Goal: Task Accomplishment & Management: Use online tool/utility

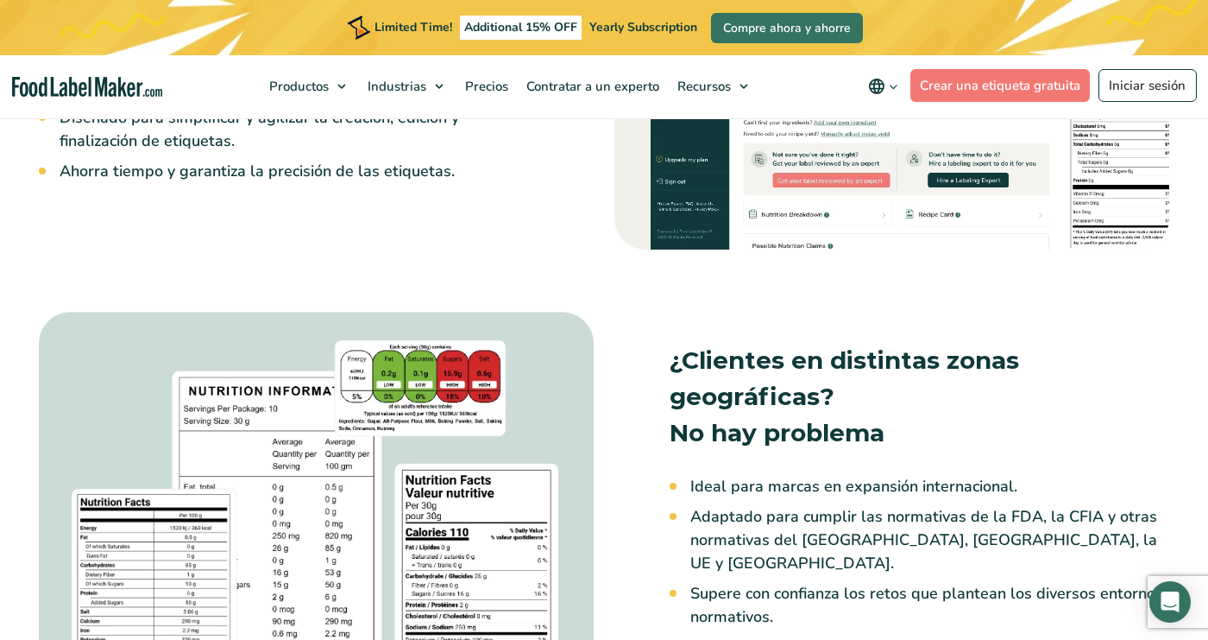
scroll to position [1579, 0]
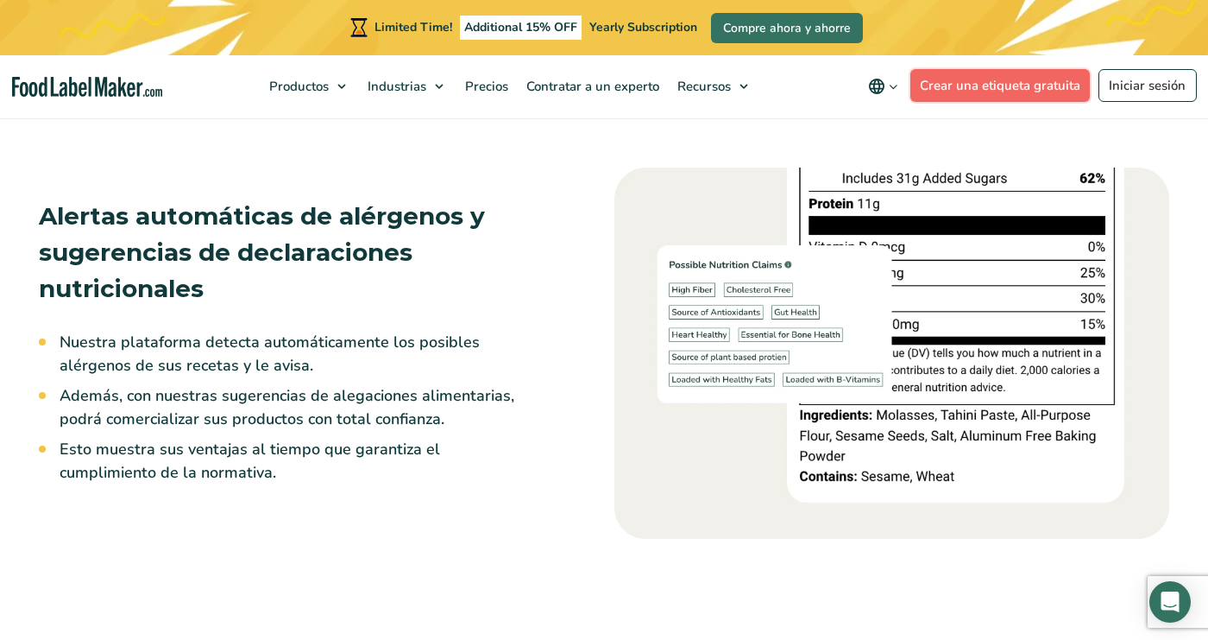
click at [1015, 90] on link "Crear una etiqueta gratuita" at bounding box center [1001, 85] width 180 height 33
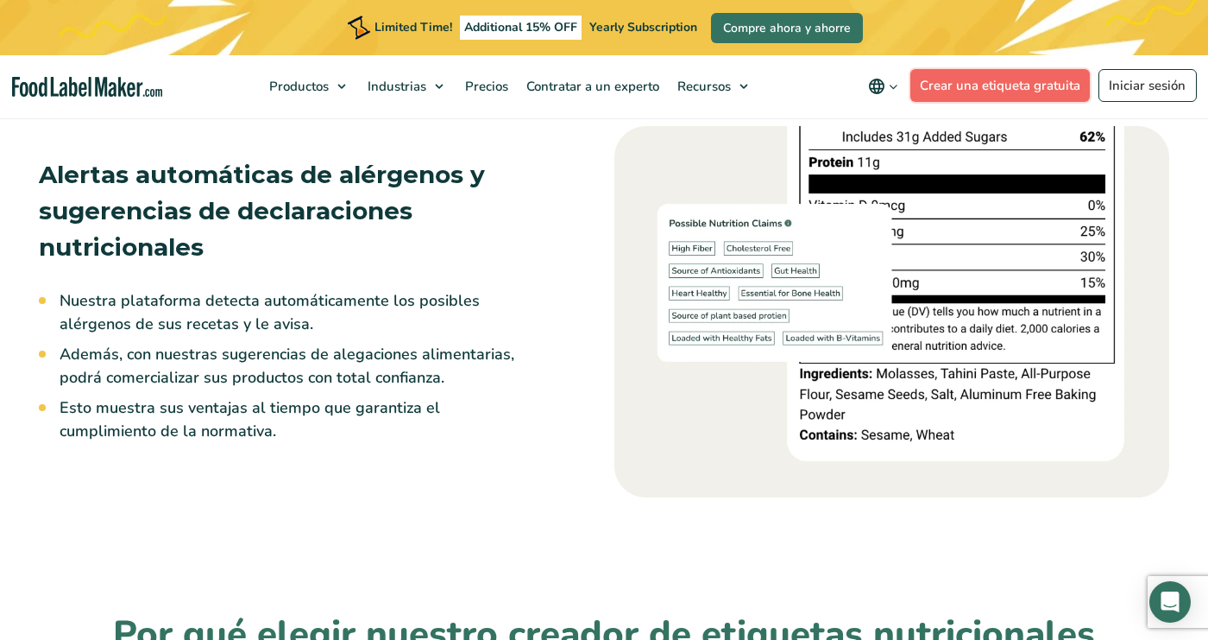
scroll to position [3091, 0]
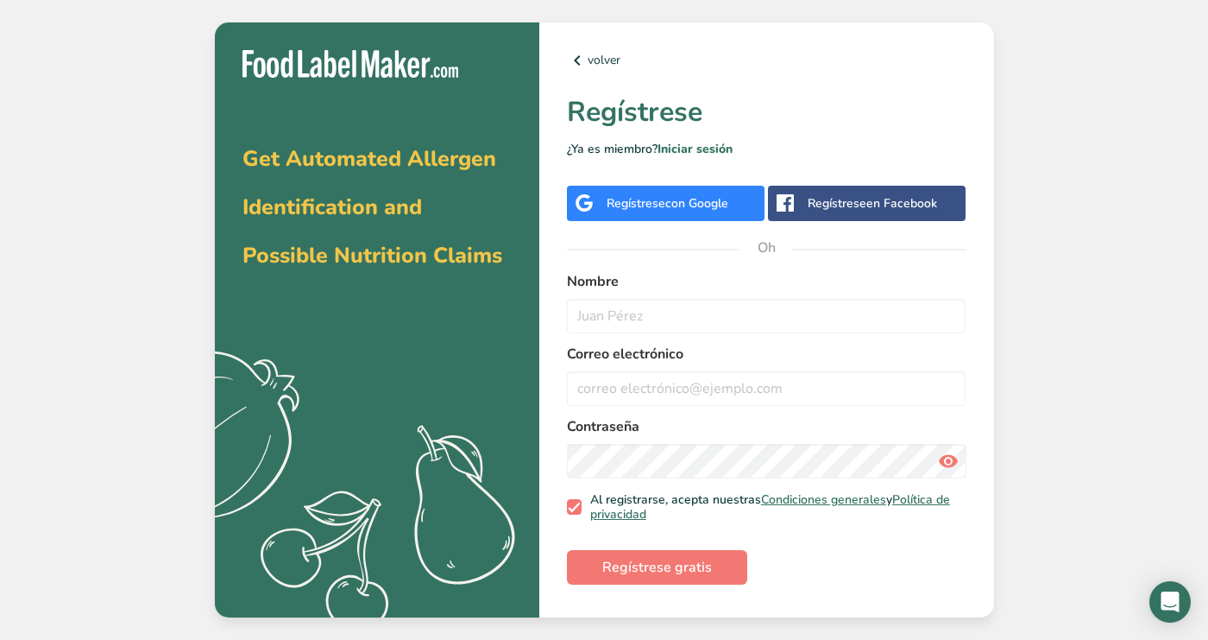
click at [901, 211] on font "en Facebook" at bounding box center [902, 203] width 71 height 16
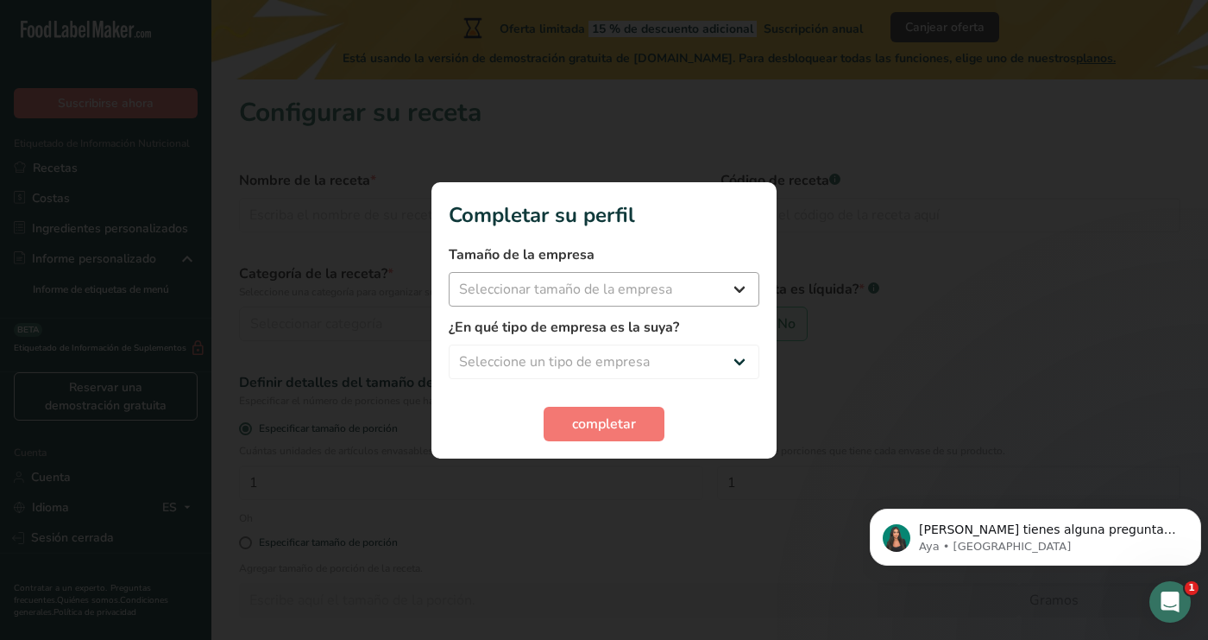
click at [745, 293] on select "Seleccionar tamaño de la empresa Menos de 10 empleados De 10 a 50 empleados De …" at bounding box center [604, 289] width 311 height 35
select select "1"
click at [725, 365] on select "Seleccione un tipo de empresa Fabricante de alimentos envasados Restaurante y c…" at bounding box center [604, 361] width 311 height 35
select select "6"
click at [640, 425] on button "completar" at bounding box center [604, 424] width 121 height 35
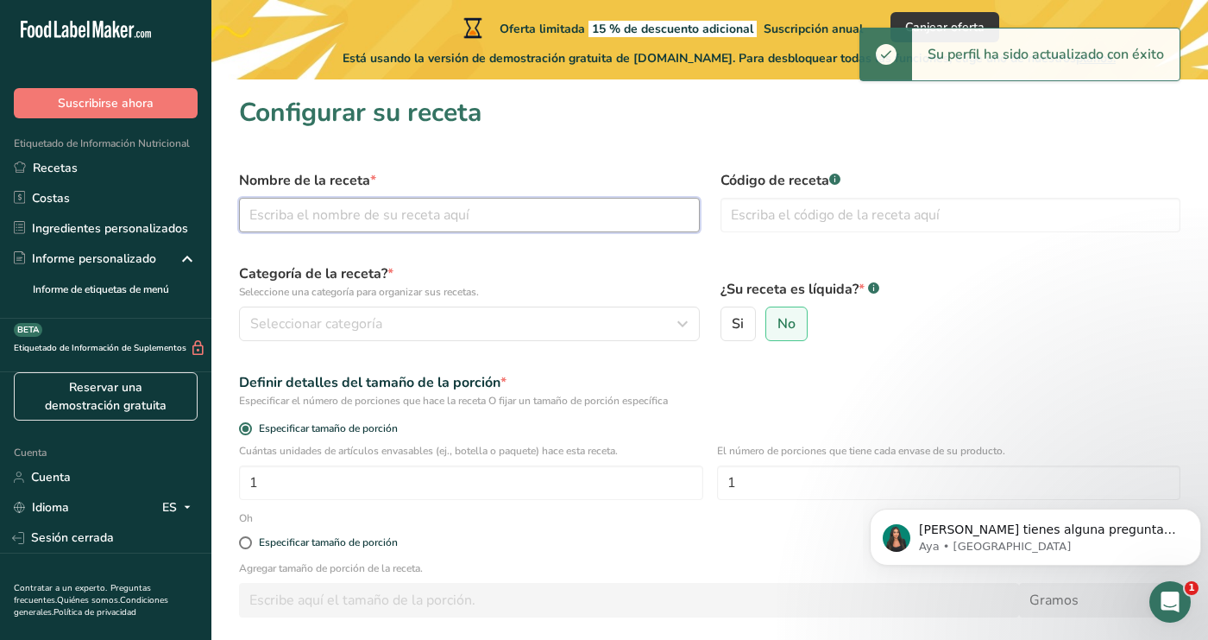
click at [659, 217] on input "text" at bounding box center [469, 215] width 461 height 35
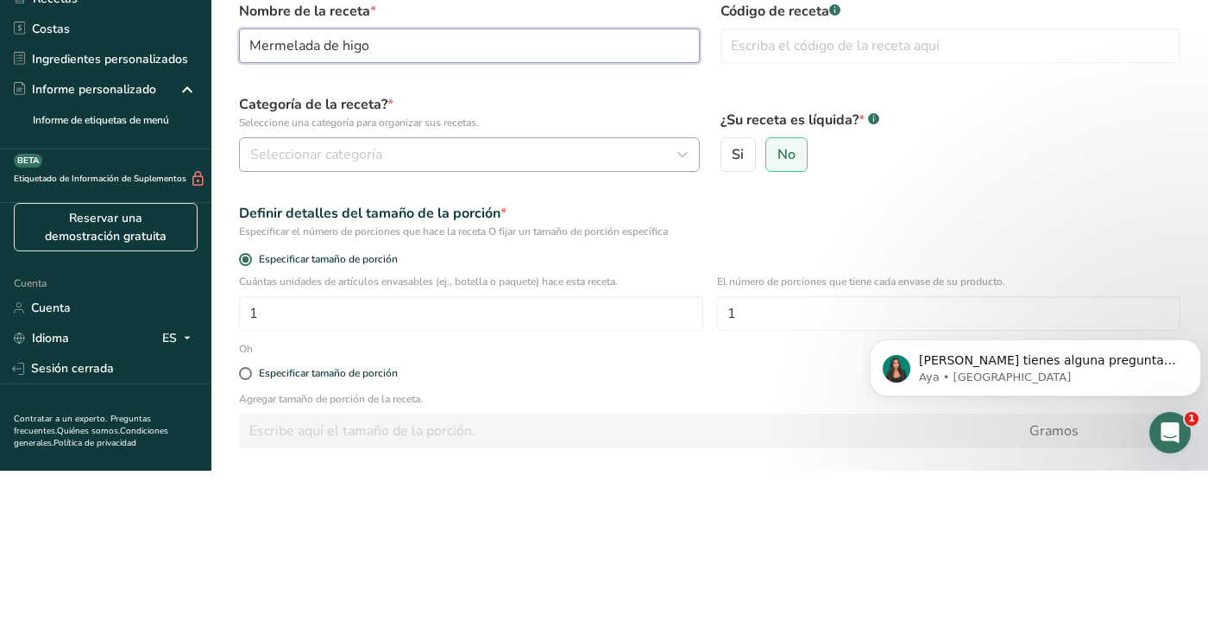
type input "Mermelada de higo"
click at [683, 329] on icon "button" at bounding box center [682, 323] width 21 height 31
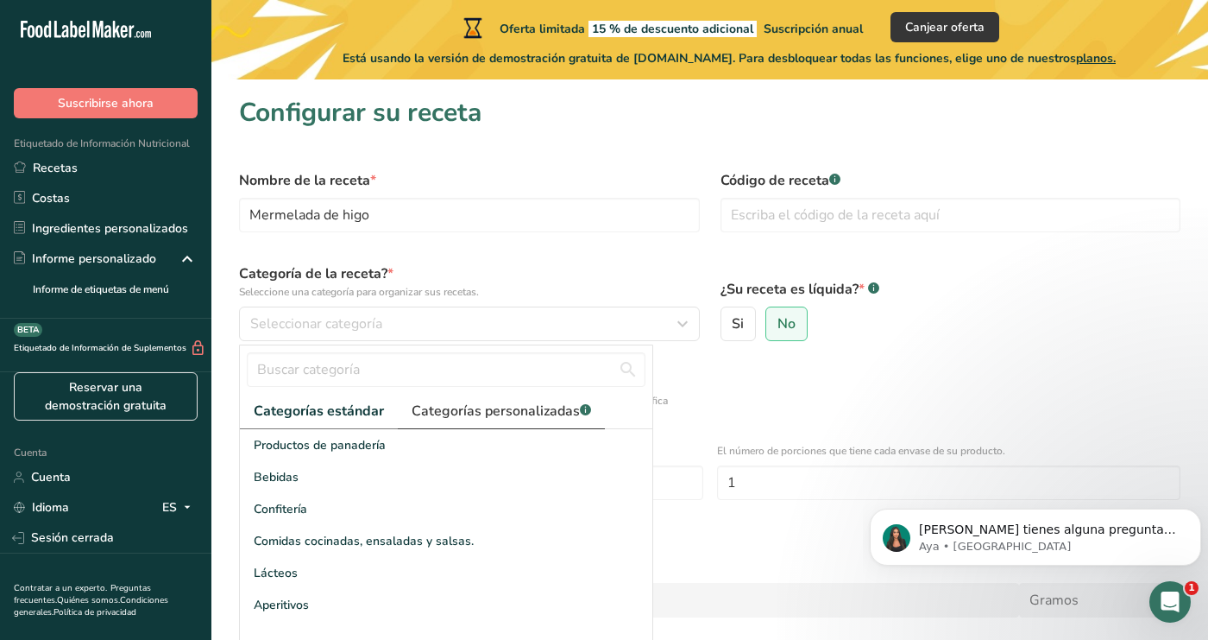
click at [556, 407] on font "Categorías personalizadas" at bounding box center [496, 410] width 168 height 19
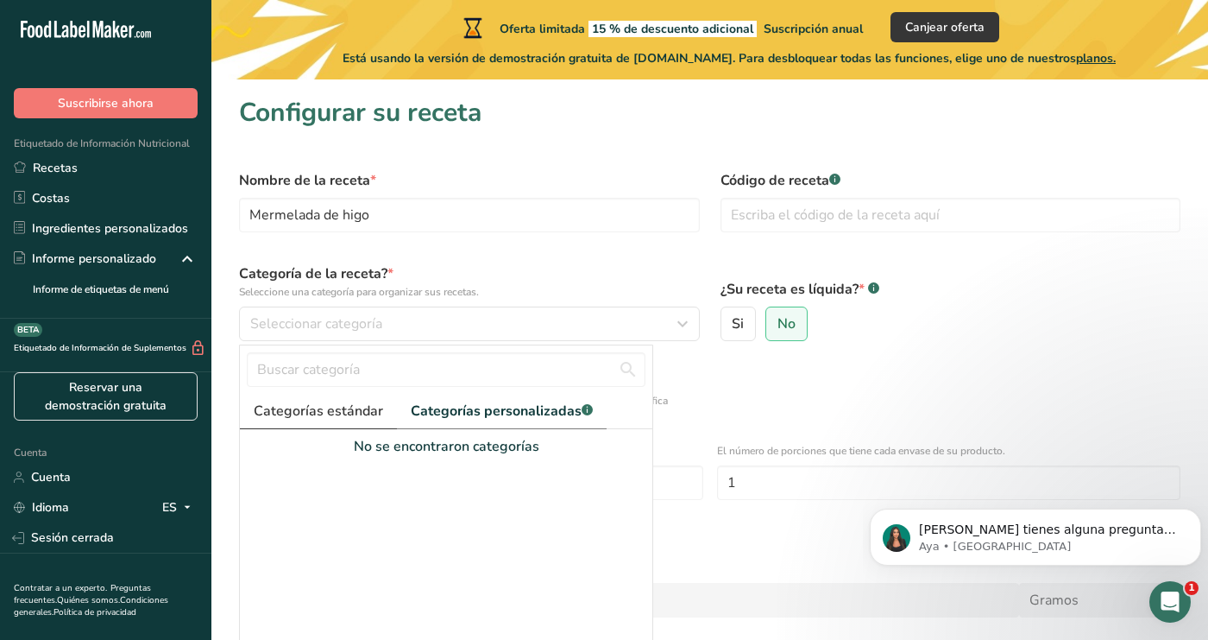
click at [331, 405] on font "Categorías estándar" at bounding box center [318, 410] width 129 height 19
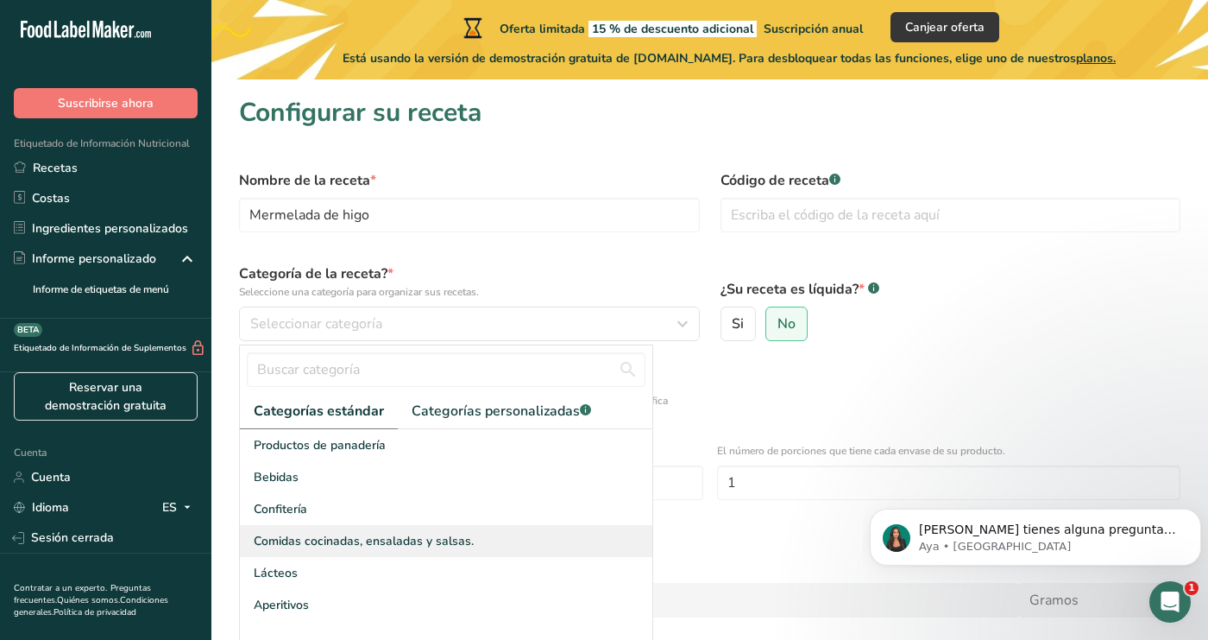
click at [444, 545] on font "Comidas cocinadas, ensaladas y salsas." at bounding box center [364, 541] width 220 height 16
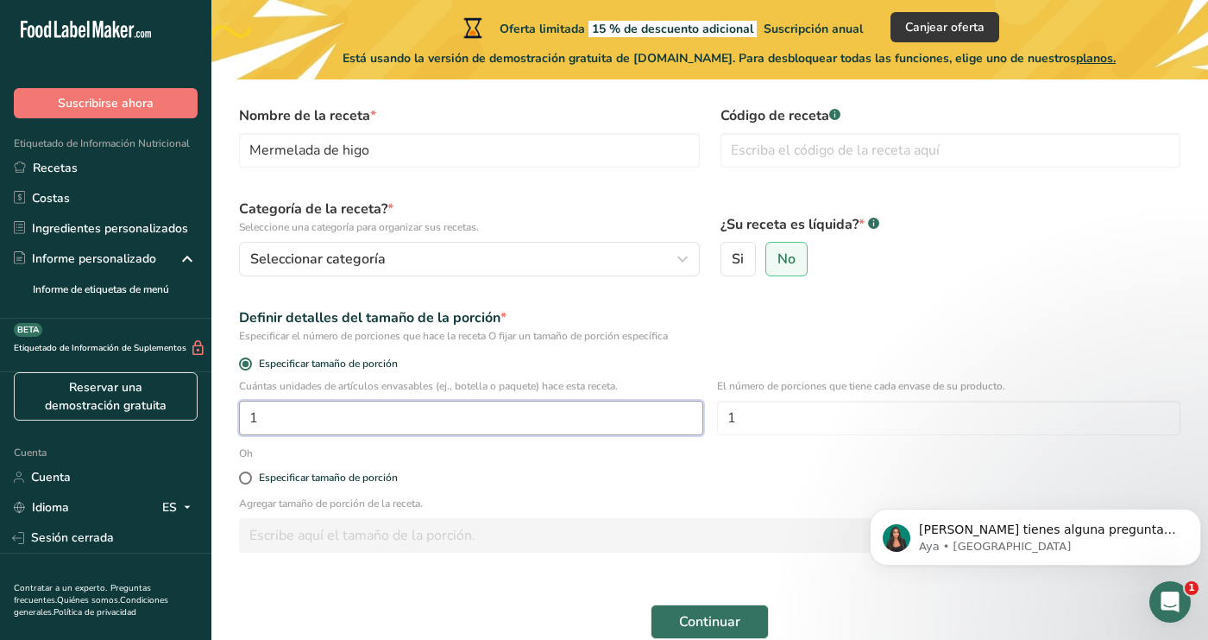
click at [672, 426] on input "1" at bounding box center [471, 417] width 464 height 35
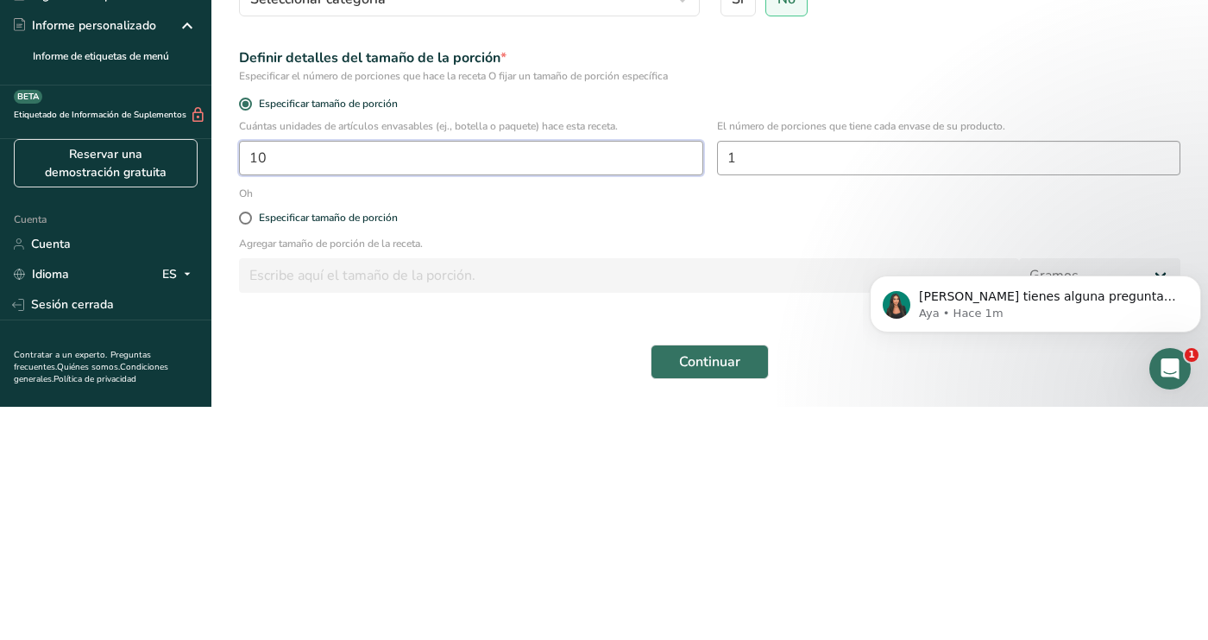
type input "10"
click at [889, 394] on input "1" at bounding box center [949, 391] width 464 height 35
type input "1"
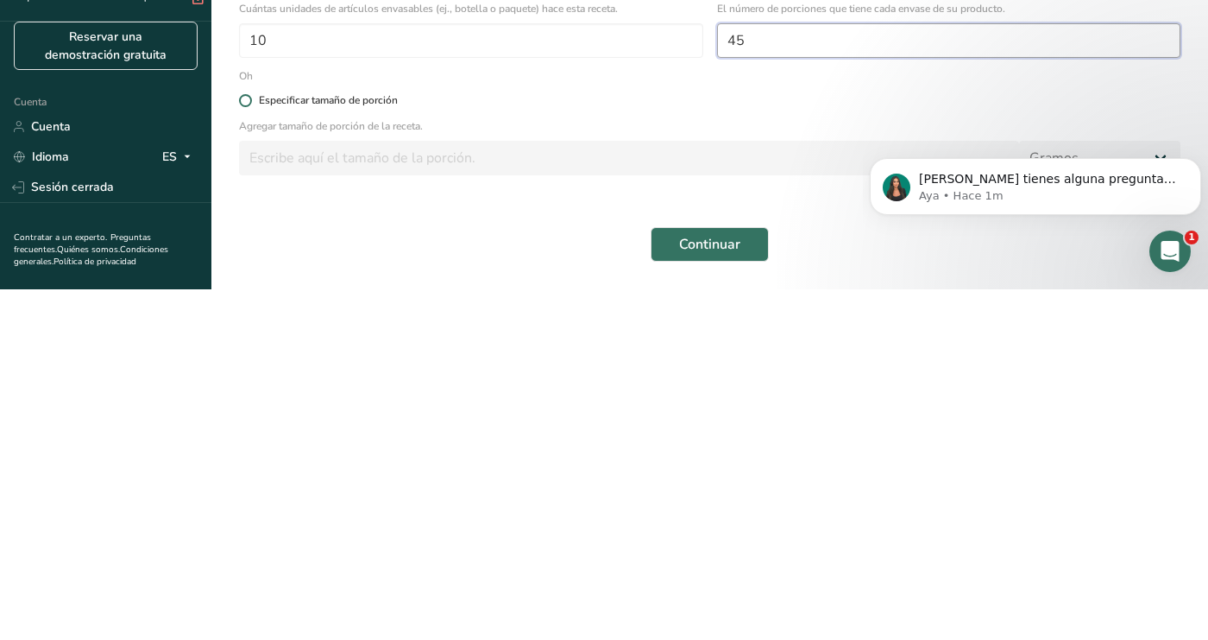
type input "45"
click at [265, 454] on font "Especificar tamaño de porción" at bounding box center [328, 451] width 139 height 14
click at [250, 454] on input "Especificar tamaño de porción" at bounding box center [244, 450] width 11 height 11
radio input "true"
radio input "false"
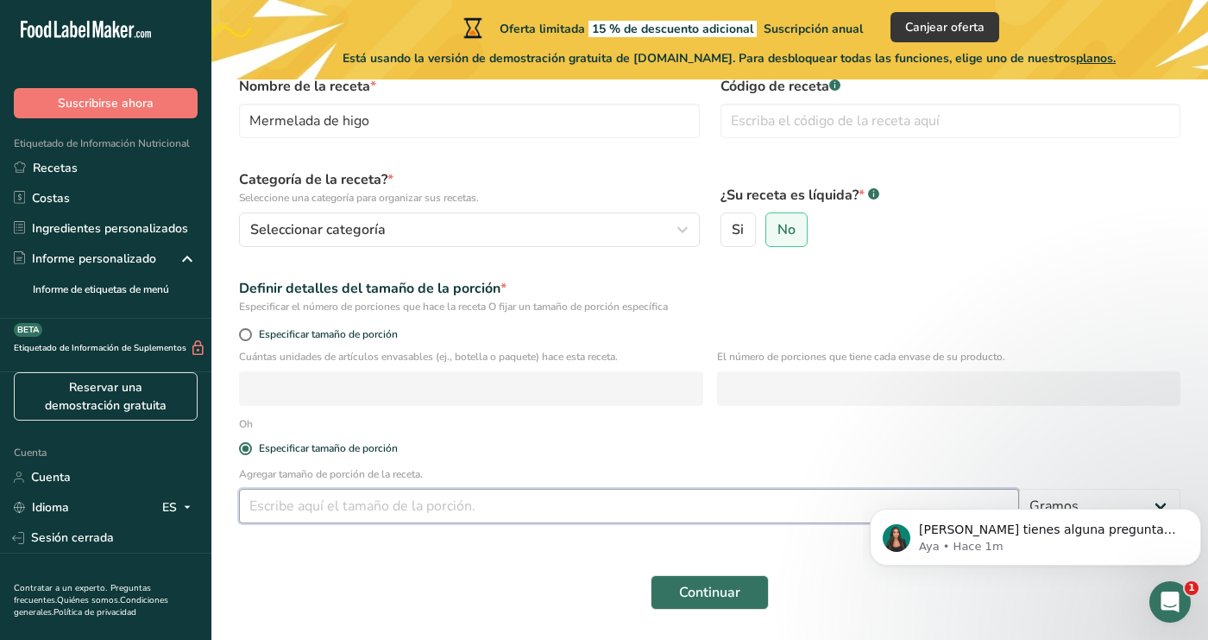
click at [615, 501] on input "number" at bounding box center [629, 506] width 780 height 35
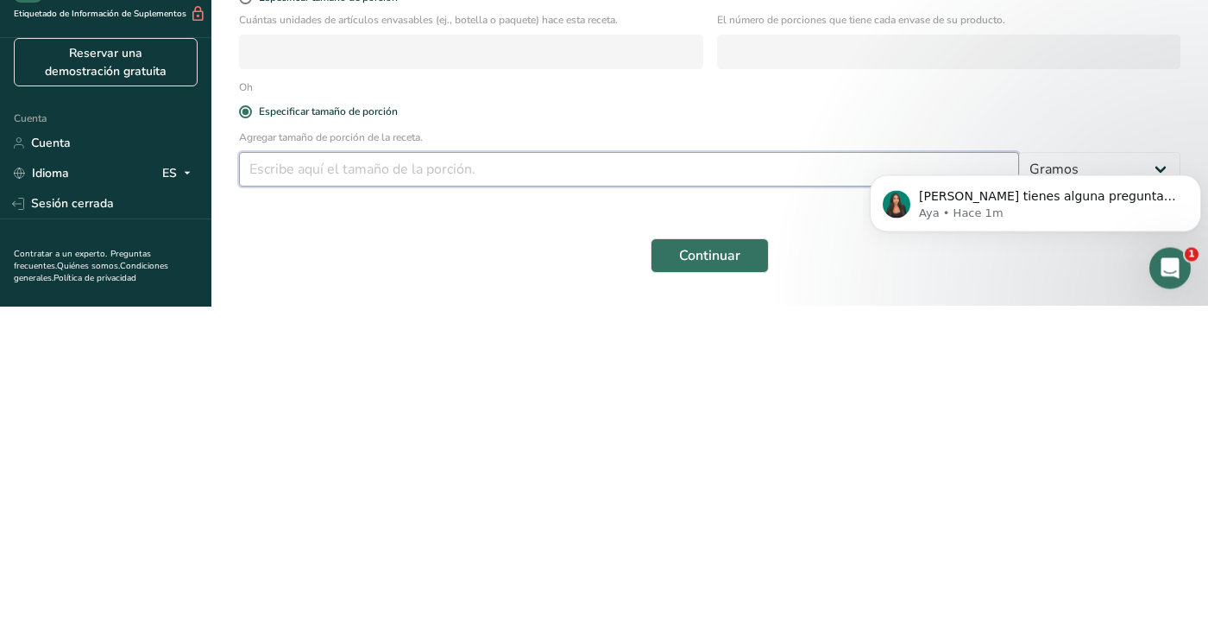
scroll to position [114, 0]
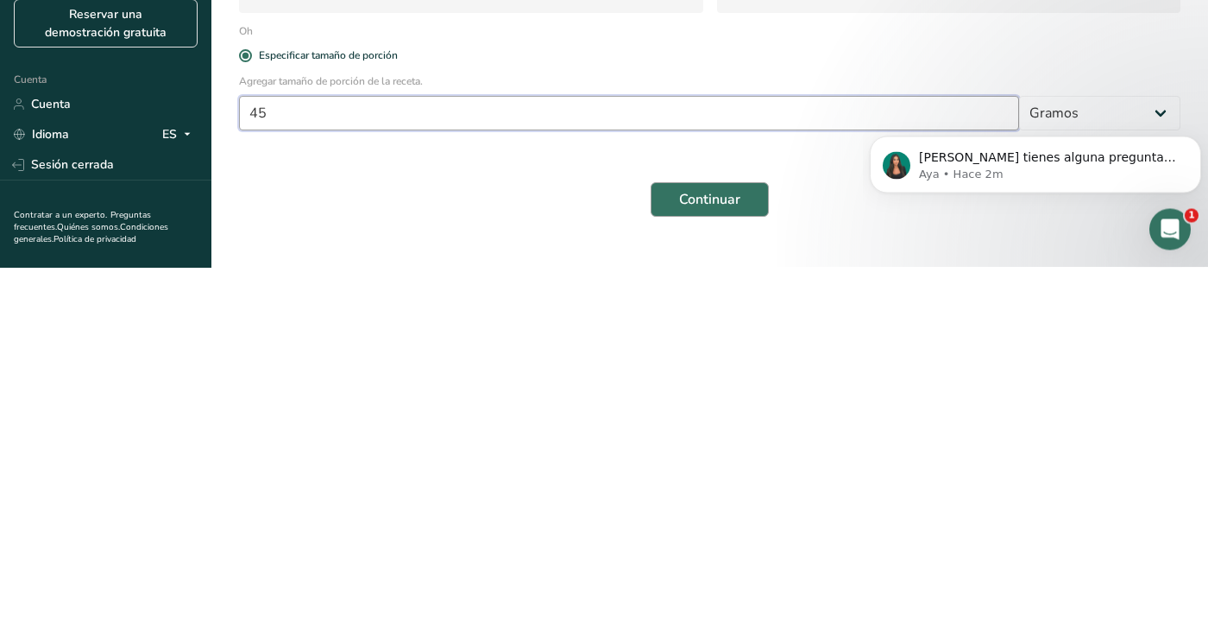
type input "45"
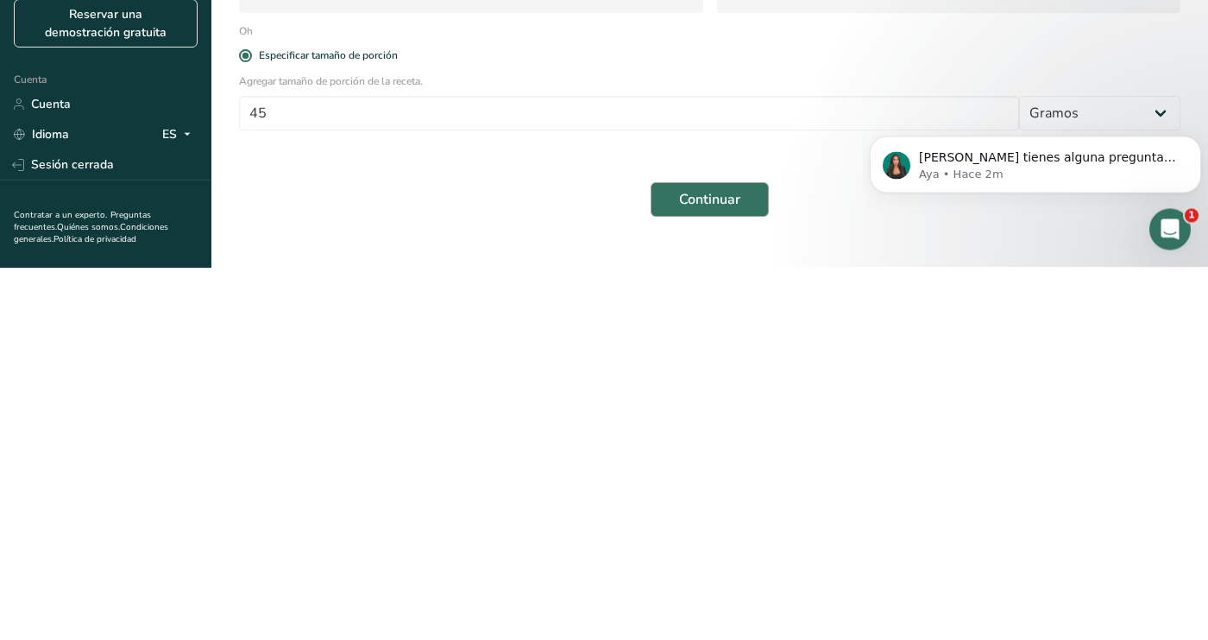
click at [733, 580] on font "Continuar" at bounding box center [709, 572] width 61 height 19
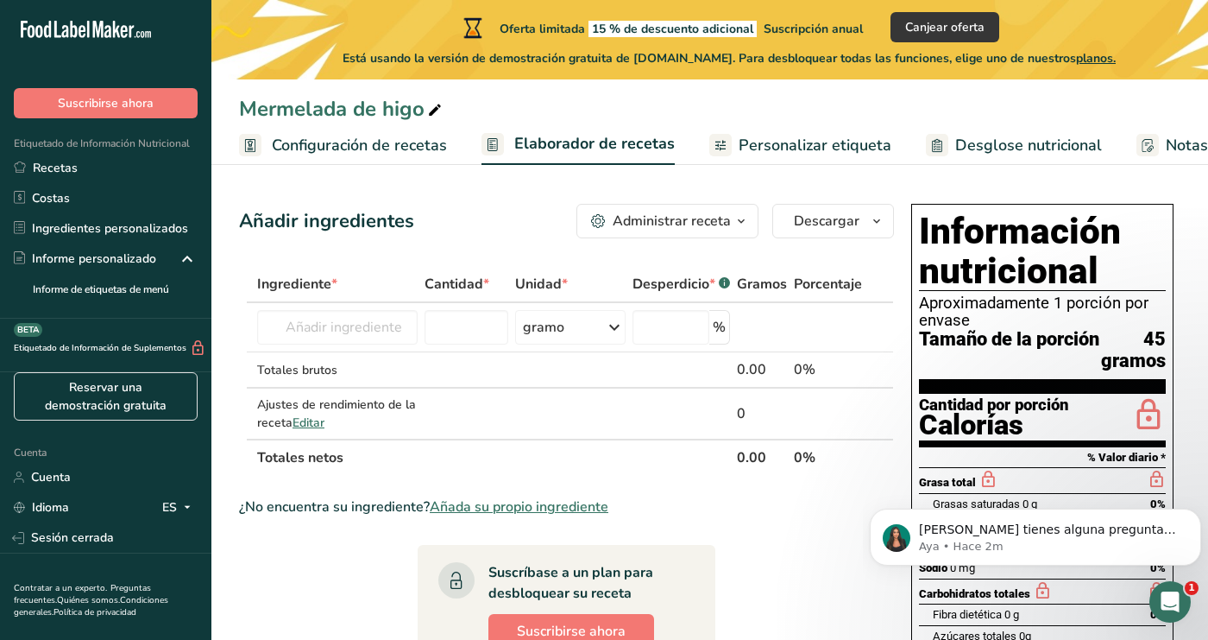
scroll to position [3, 0]
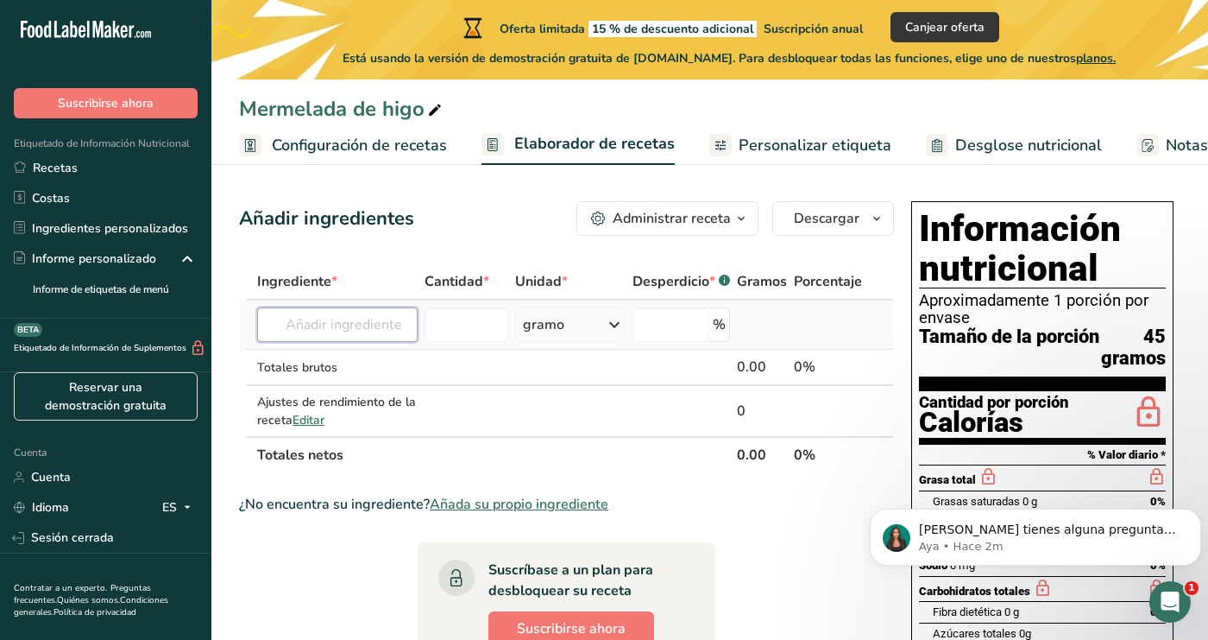
click at [396, 331] on input "text" at bounding box center [337, 324] width 161 height 35
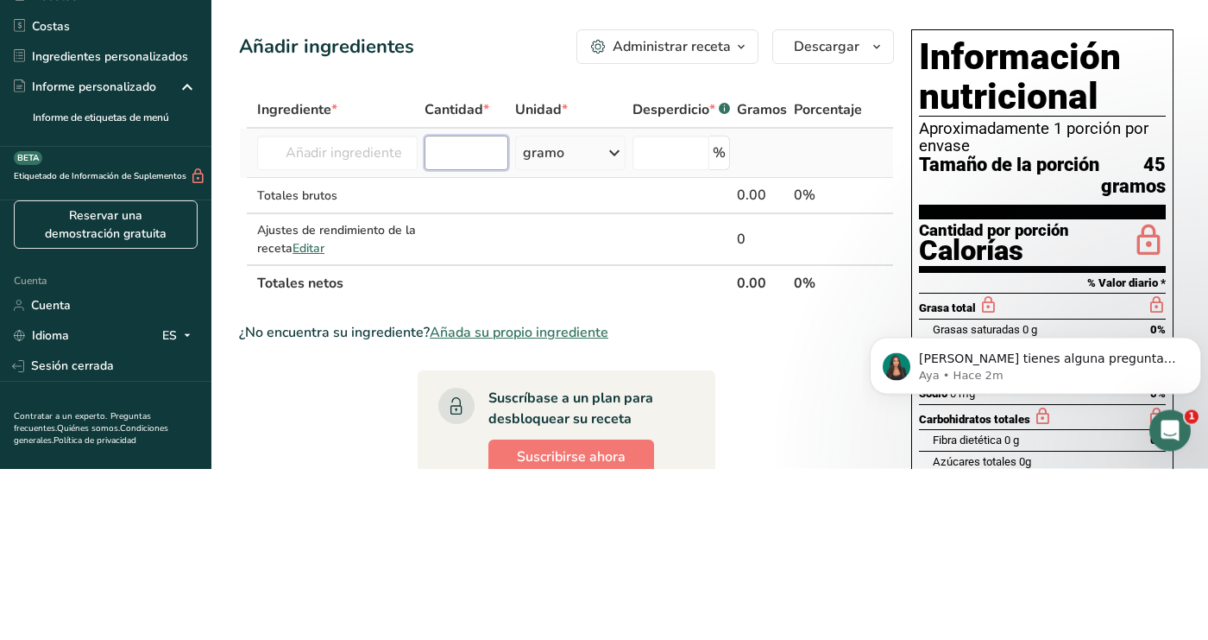
click at [468, 332] on input "number" at bounding box center [467, 324] width 85 height 35
